Goal: Navigation & Orientation: Find specific page/section

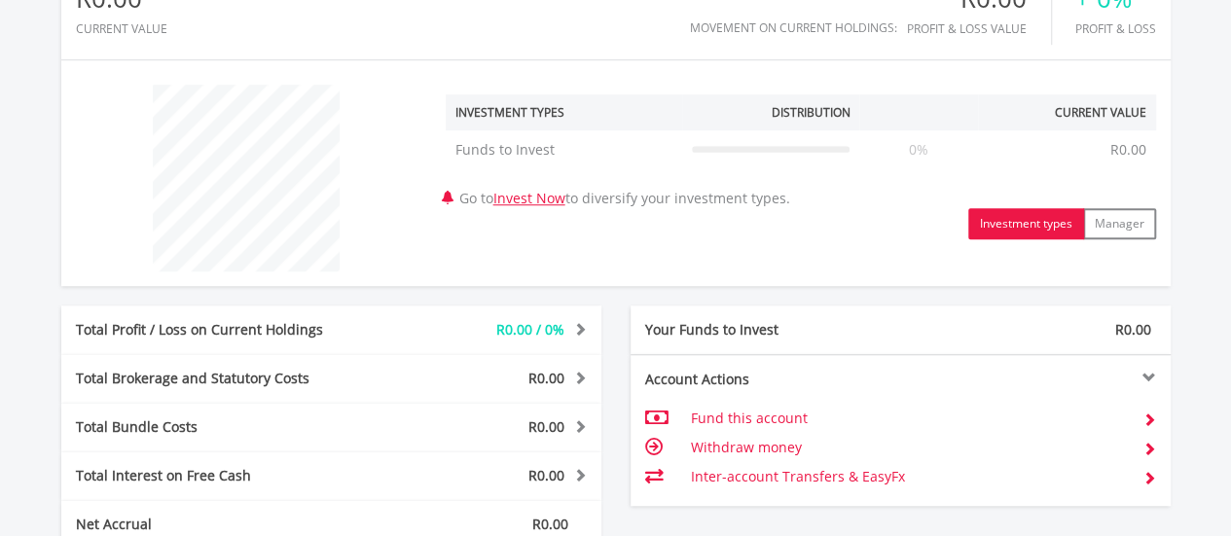
scroll to position [876, 0]
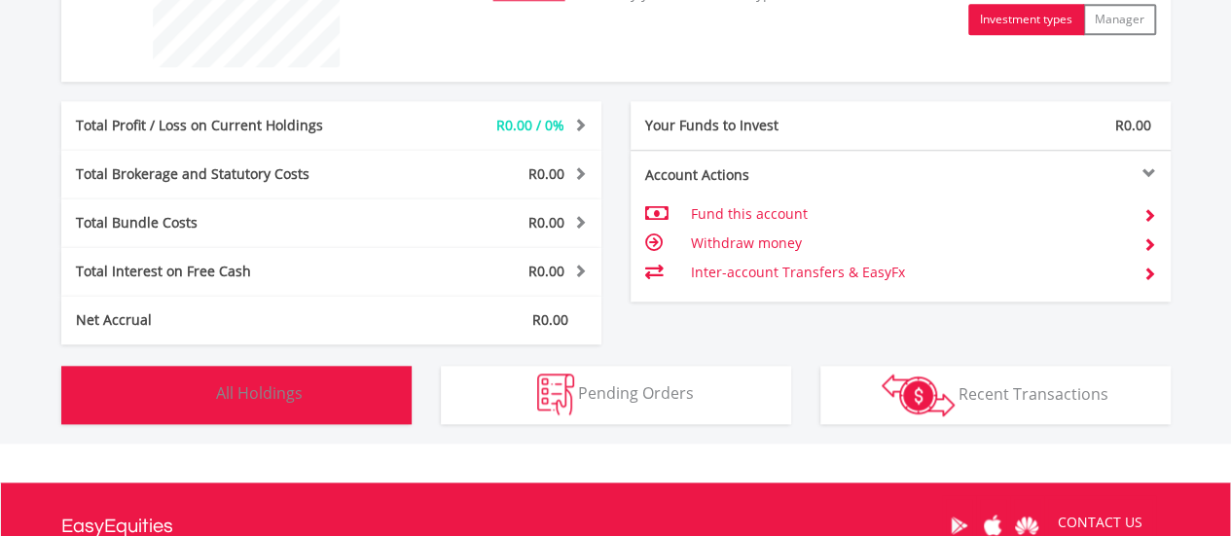
click at [270, 383] on span "All Holdings" at bounding box center [259, 392] width 87 height 21
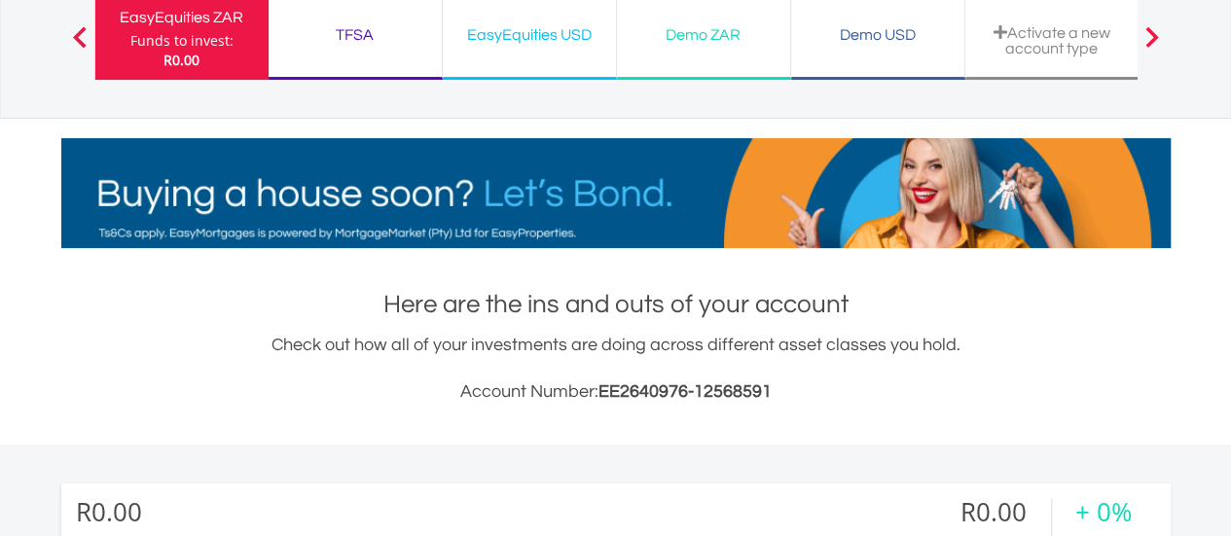
scroll to position [0, 0]
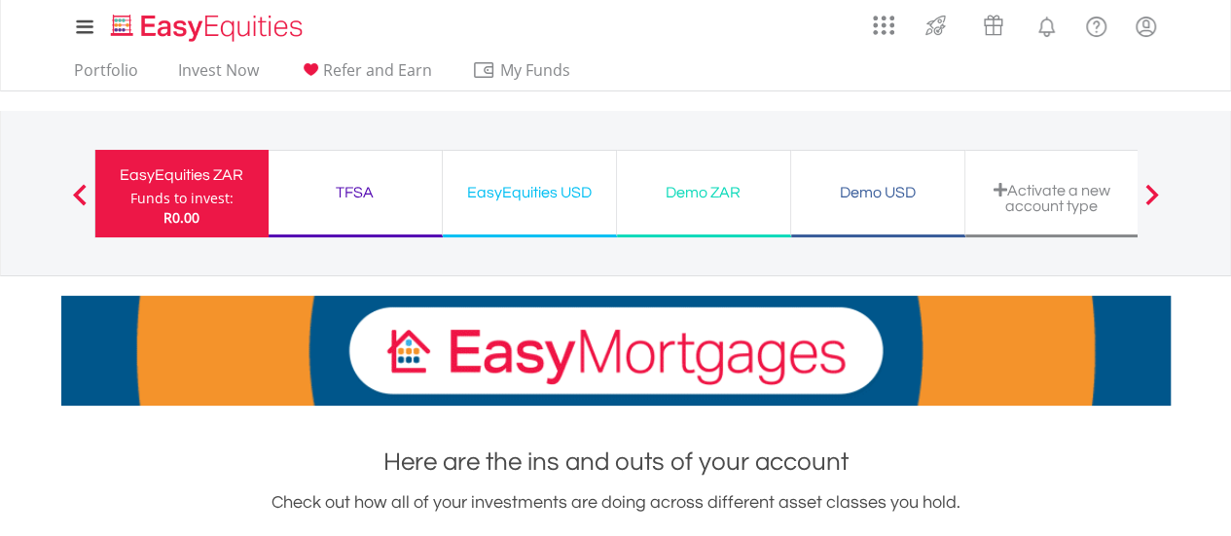
click at [325, 168] on div "TFSA Funds to invest: R0.00" at bounding box center [356, 194] width 174 height 88
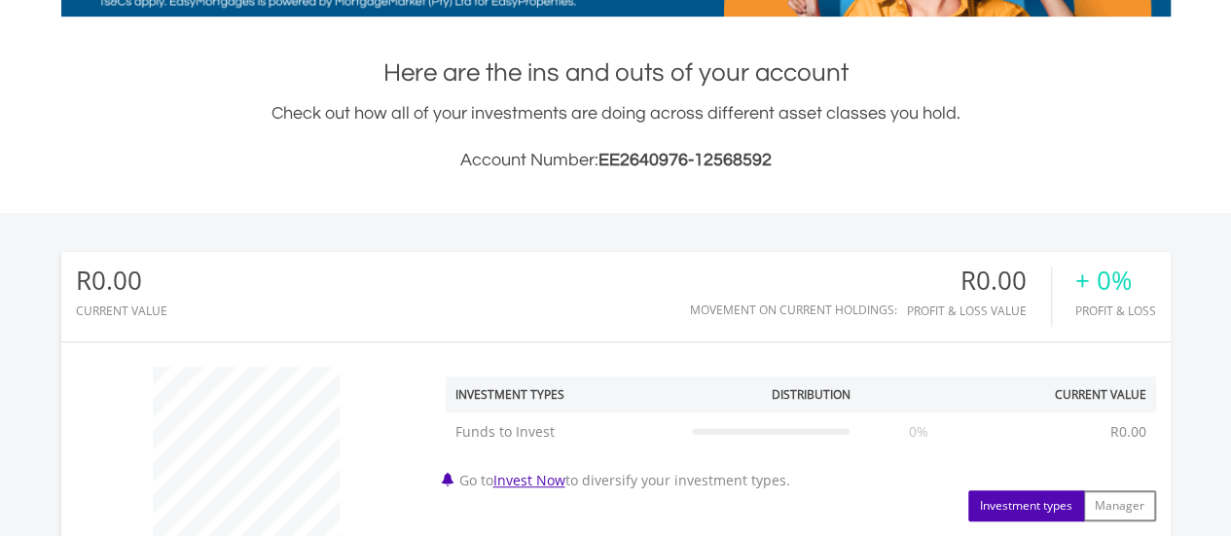
scroll to position [187, 370]
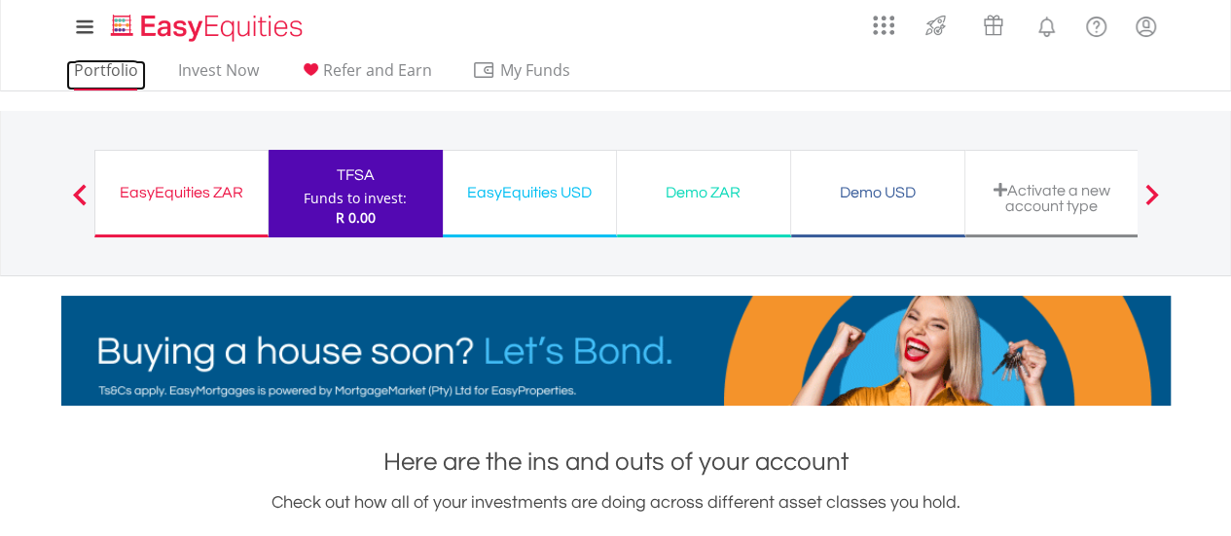
click at [126, 75] on link "Portfolio" at bounding box center [106, 75] width 80 height 30
